Goal: Find specific page/section: Find specific page/section

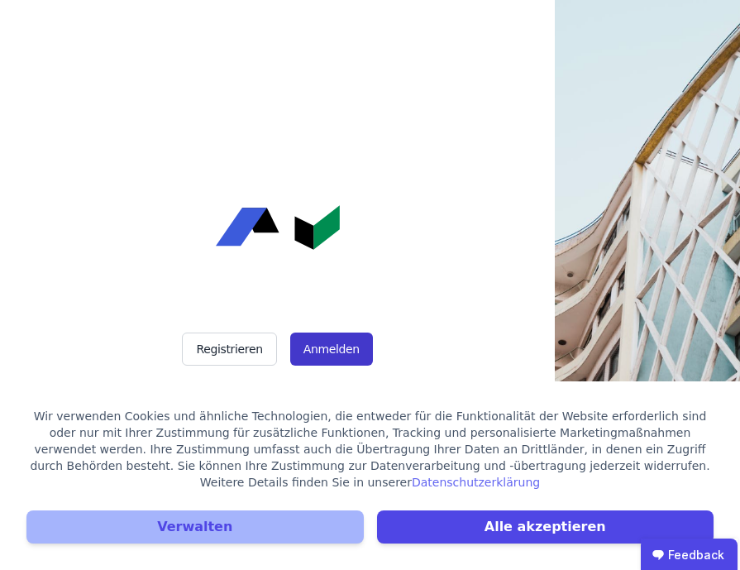
click at [319, 342] on button "Anmelden" at bounding box center [331, 348] width 83 height 33
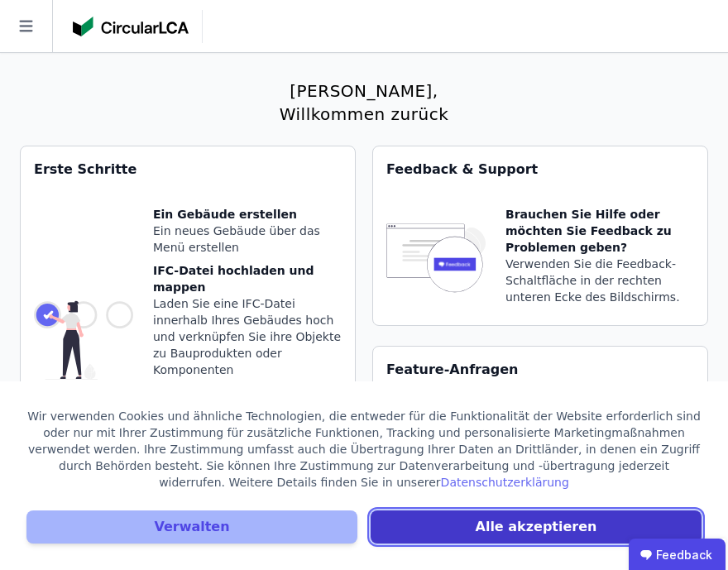
click at [509, 538] on button "Alle akzeptieren" at bounding box center [536, 526] width 331 height 33
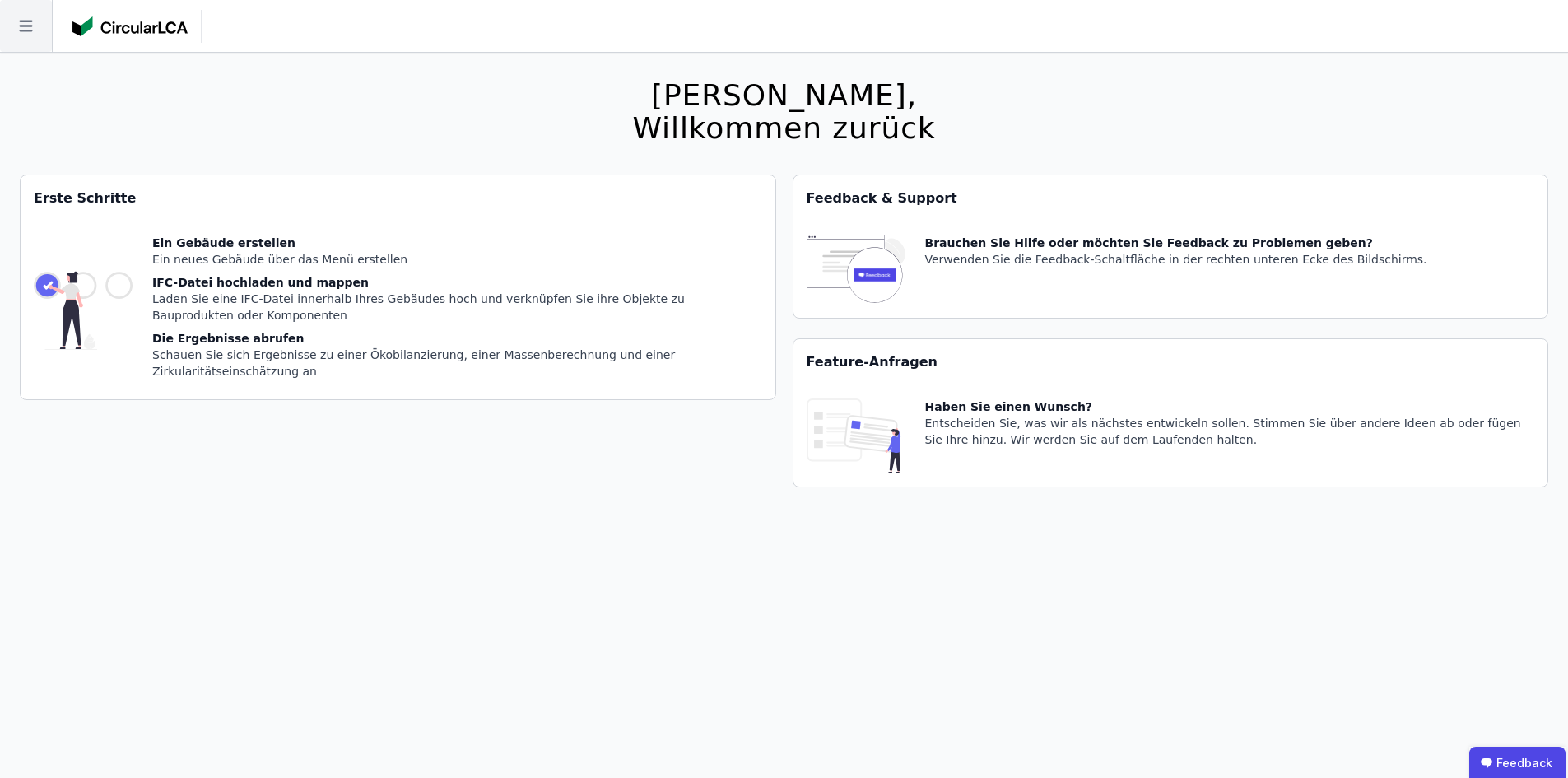
click at [26, 22] on icon at bounding box center [26, 26] width 52 height 52
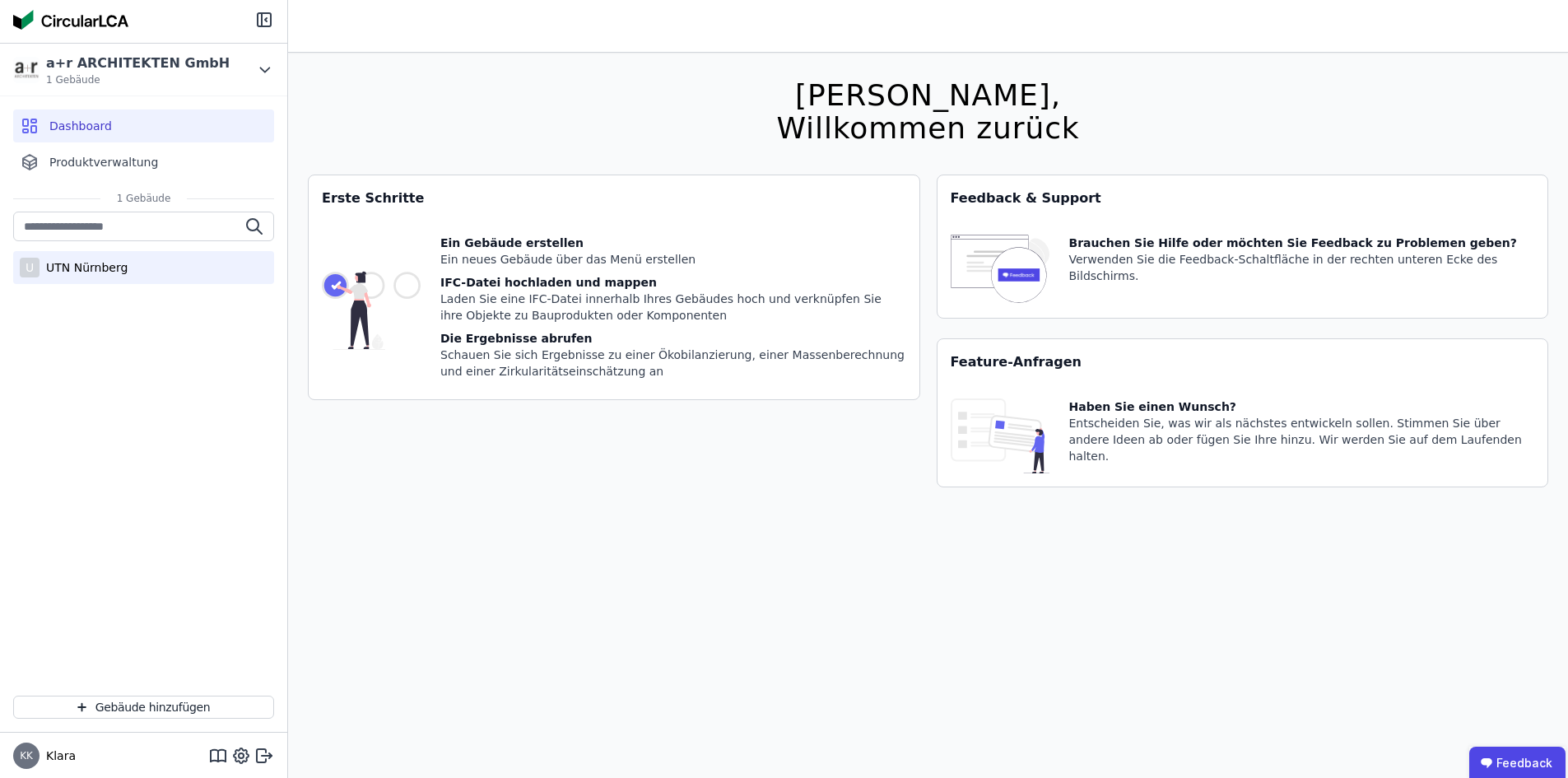
click at [76, 270] on div "UTN Nürnberg" at bounding box center [84, 268] width 88 height 17
